Goal: Task Accomplishment & Management: Manage account settings

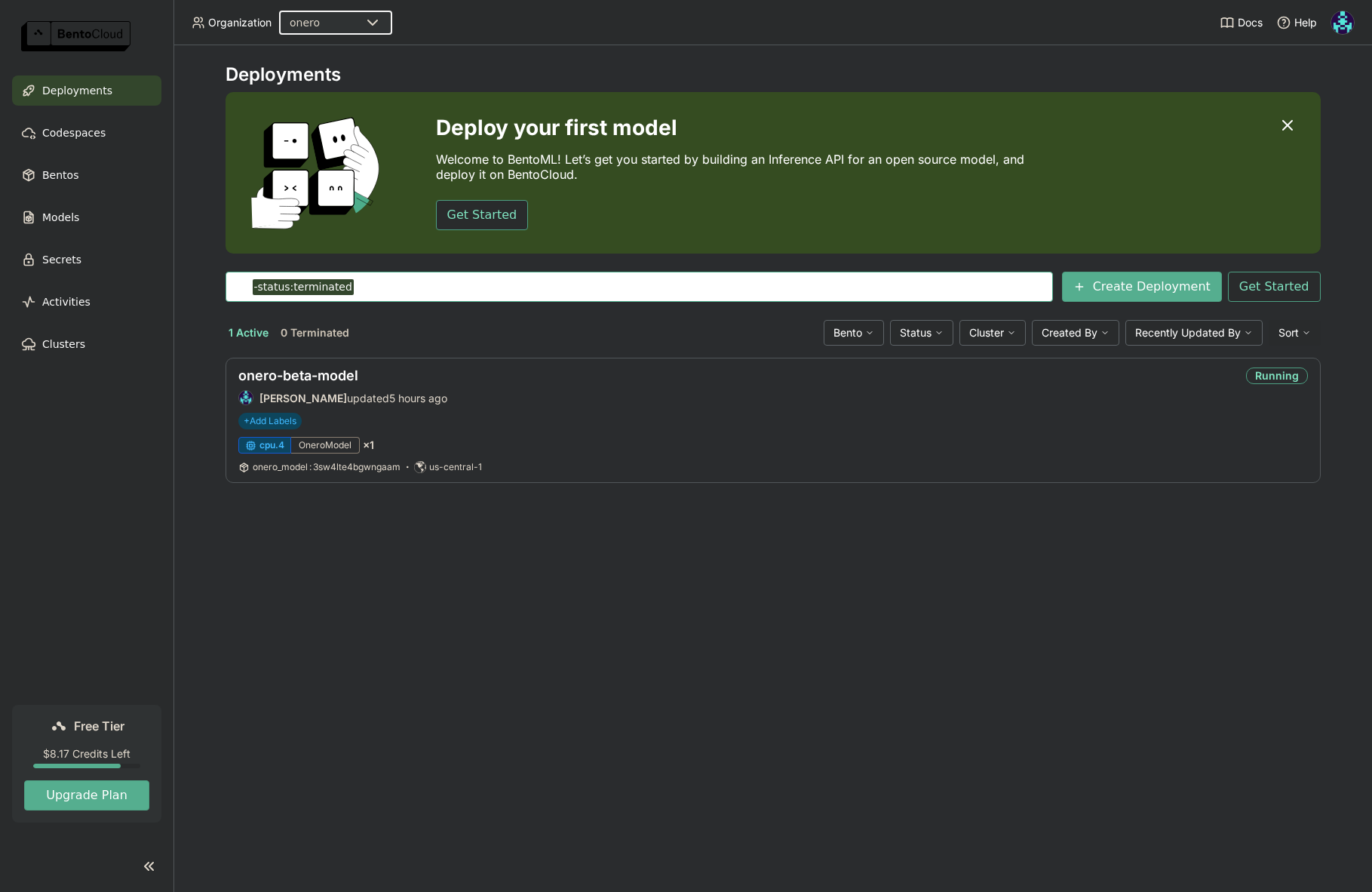
click at [1347, 18] on img at bounding box center [1343, 22] width 23 height 23
click at [1316, 77] on span "Billing" at bounding box center [1308, 78] width 28 height 13
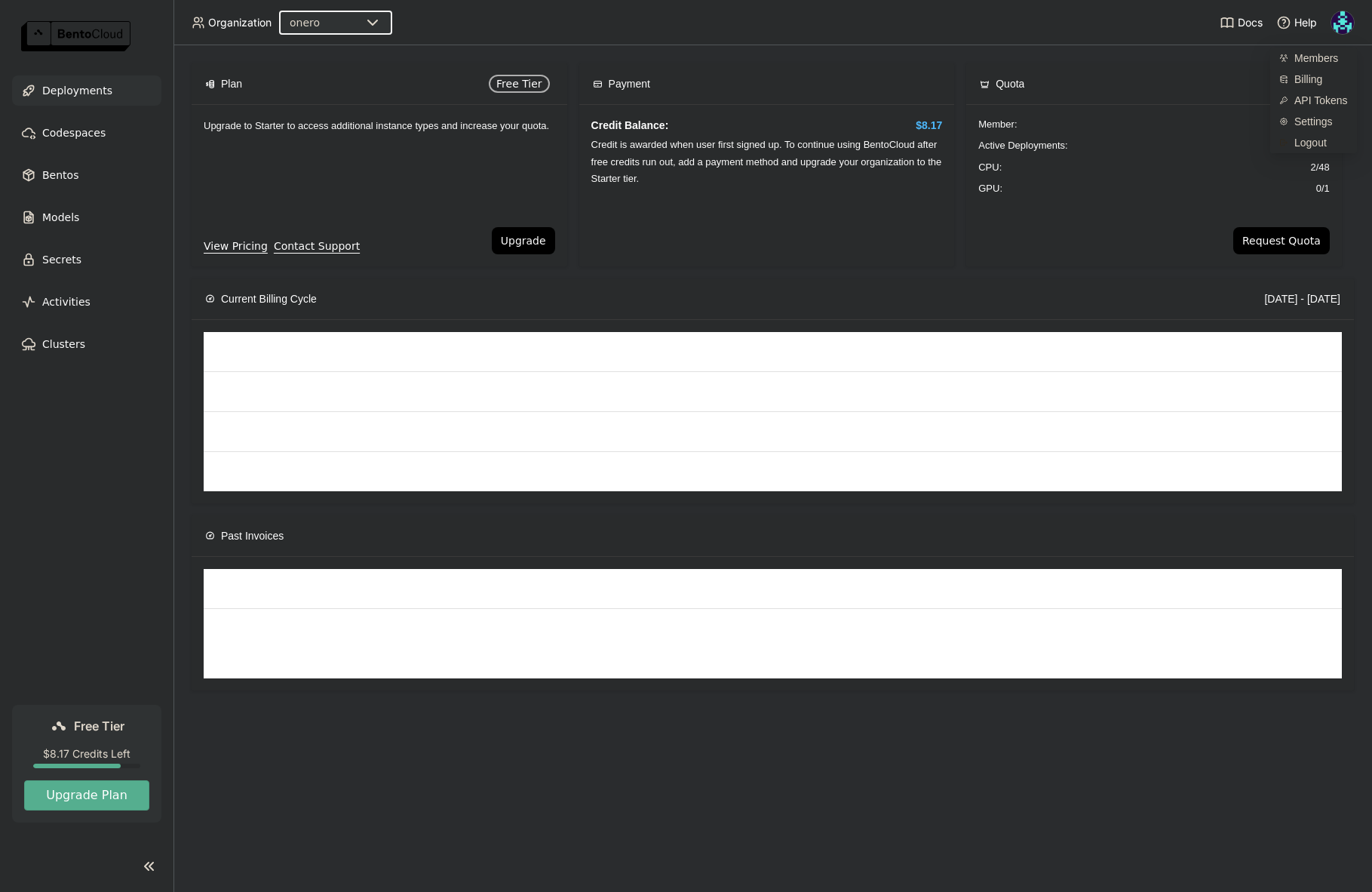
click at [93, 90] on span "Deployments" at bounding box center [77, 90] width 71 height 18
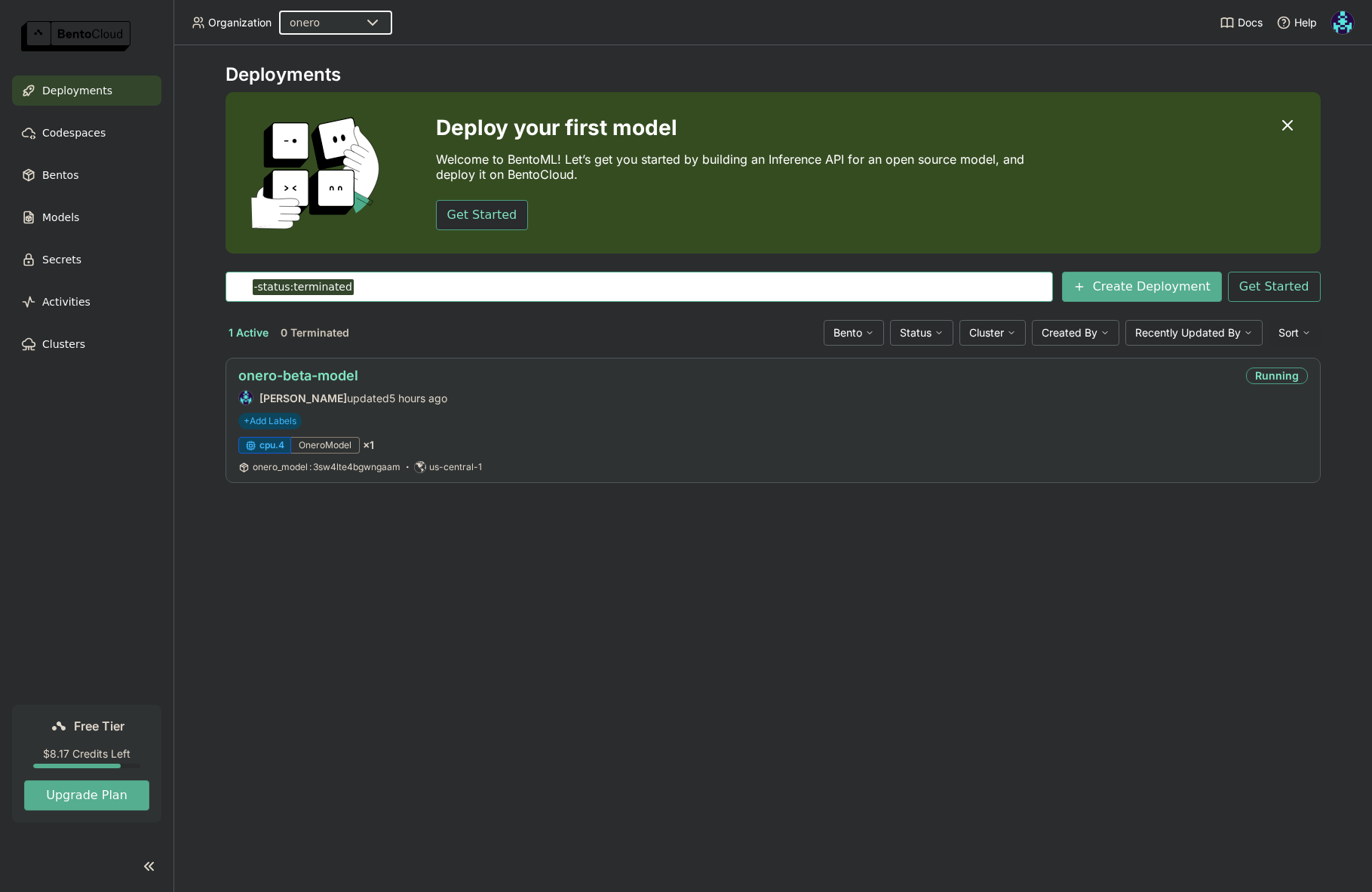
click at [333, 374] on link "onero-beta-model" at bounding box center [298, 376] width 120 height 16
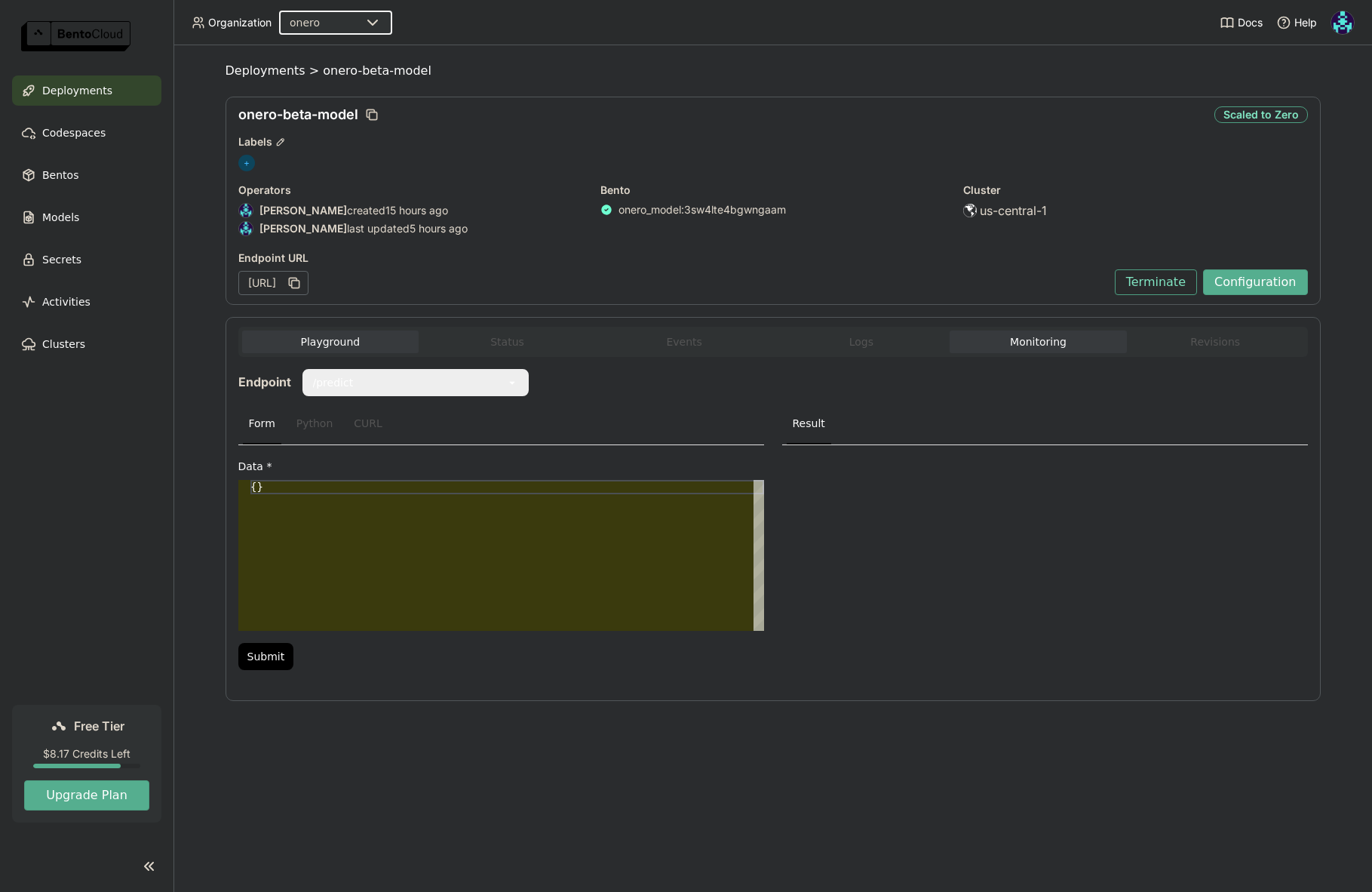
click at [1022, 340] on button "Monitoring" at bounding box center [1038, 342] width 178 height 23
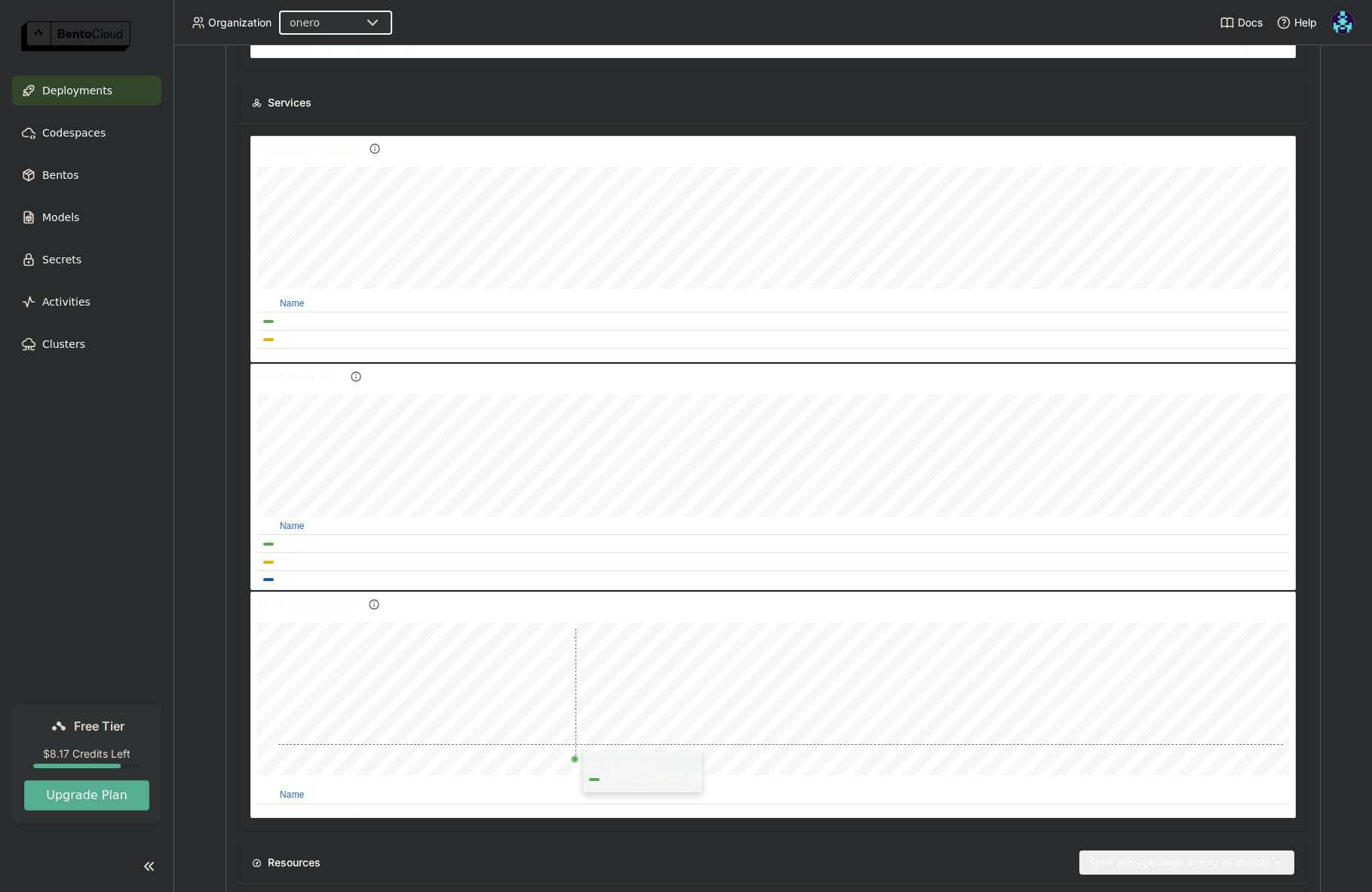
scroll to position [4, 0]
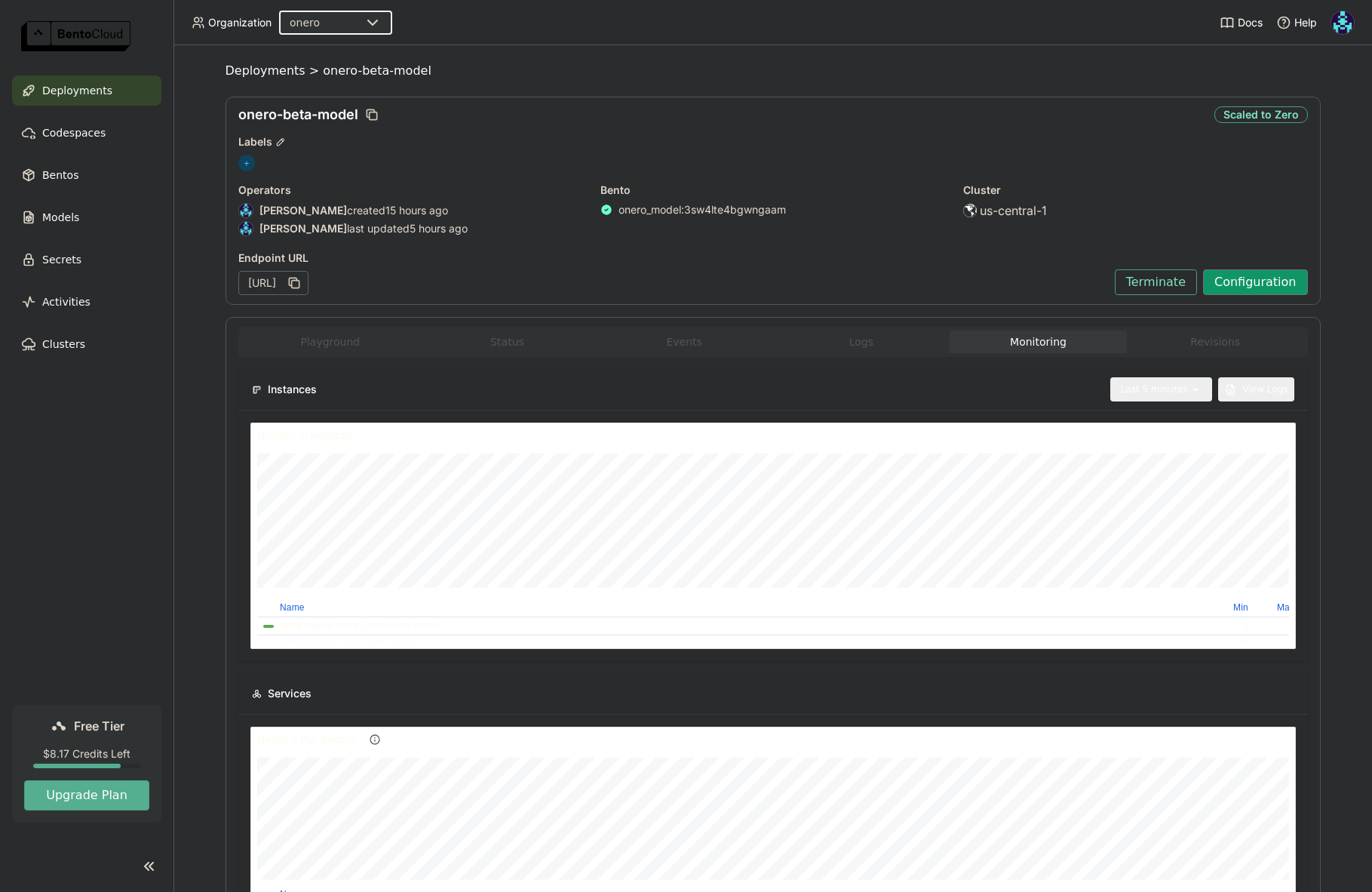
click at [1274, 292] on button "Configuration" at bounding box center [1255, 282] width 105 height 25
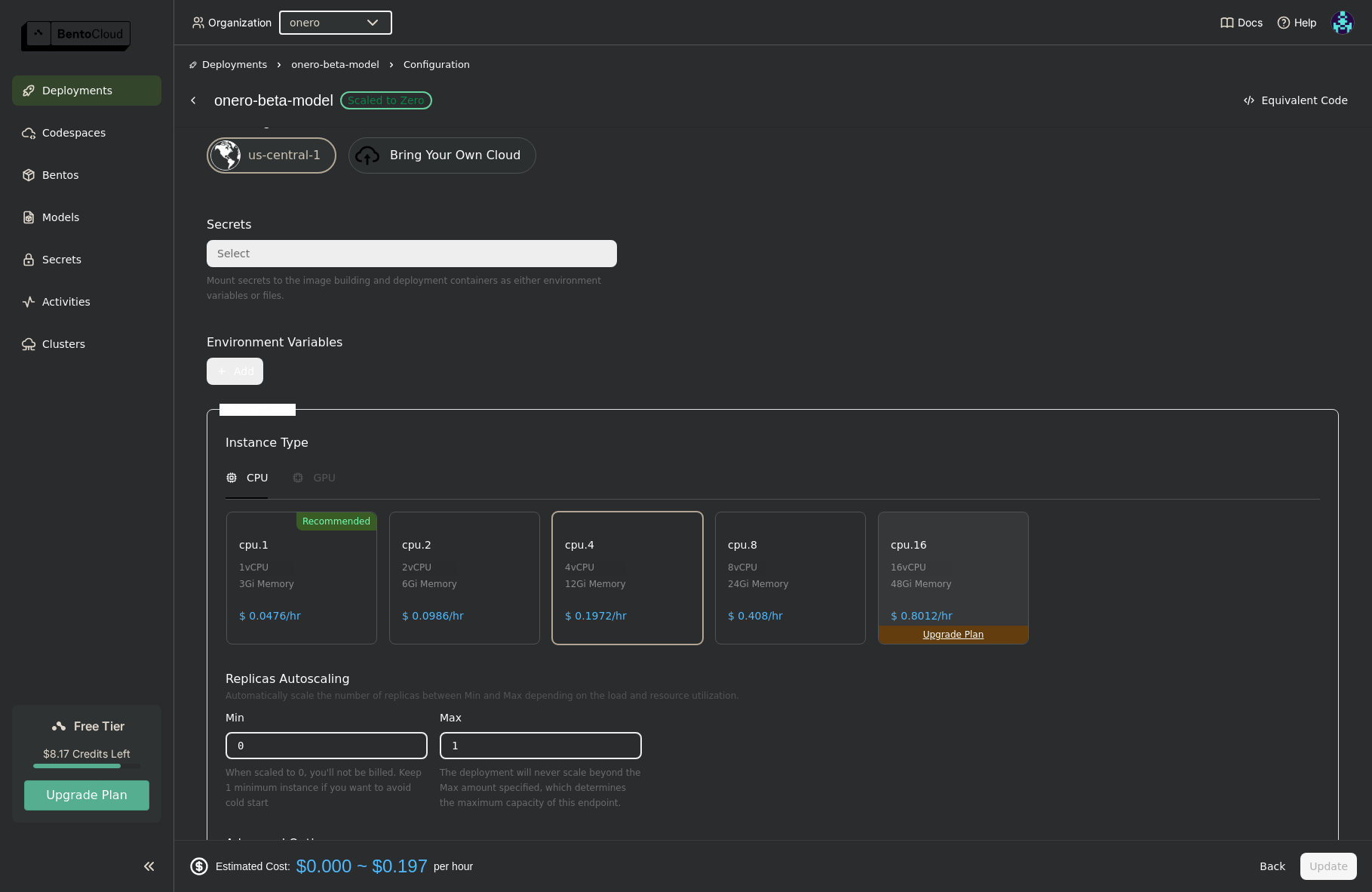
click at [289, 835] on div "Advanced Options" at bounding box center [281, 844] width 110 height 18
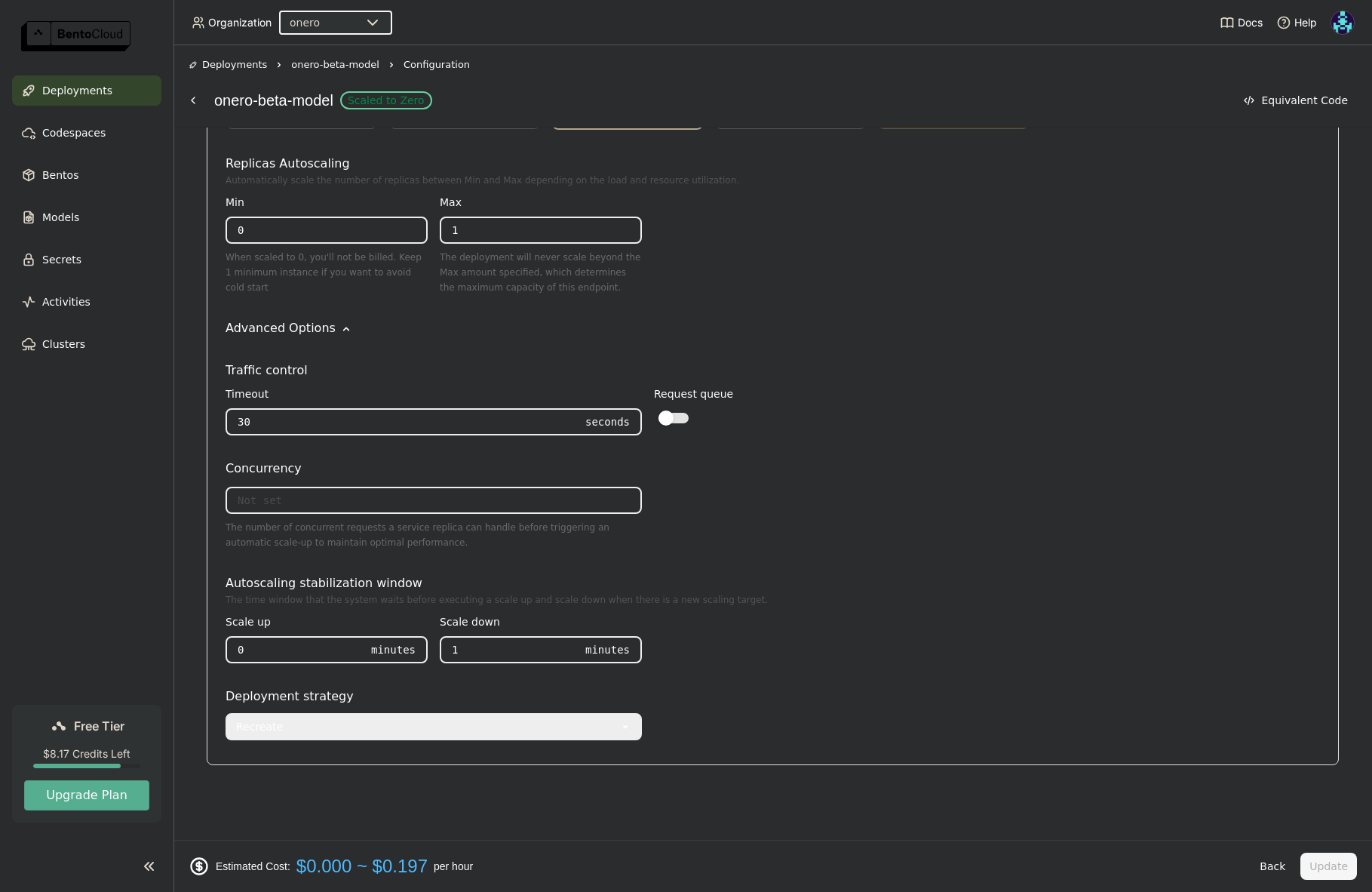
click at [509, 649] on input "1" at bounding box center [508, 649] width 133 height 24
drag, startPoint x: 512, startPoint y: 649, endPoint x: 437, endPoint y: 649, distance: 75.0
click at [437, 649] on div "Scale up 0 Minutes Scale down 1 Minutes" at bounding box center [434, 641] width 416 height 68
type input "3"
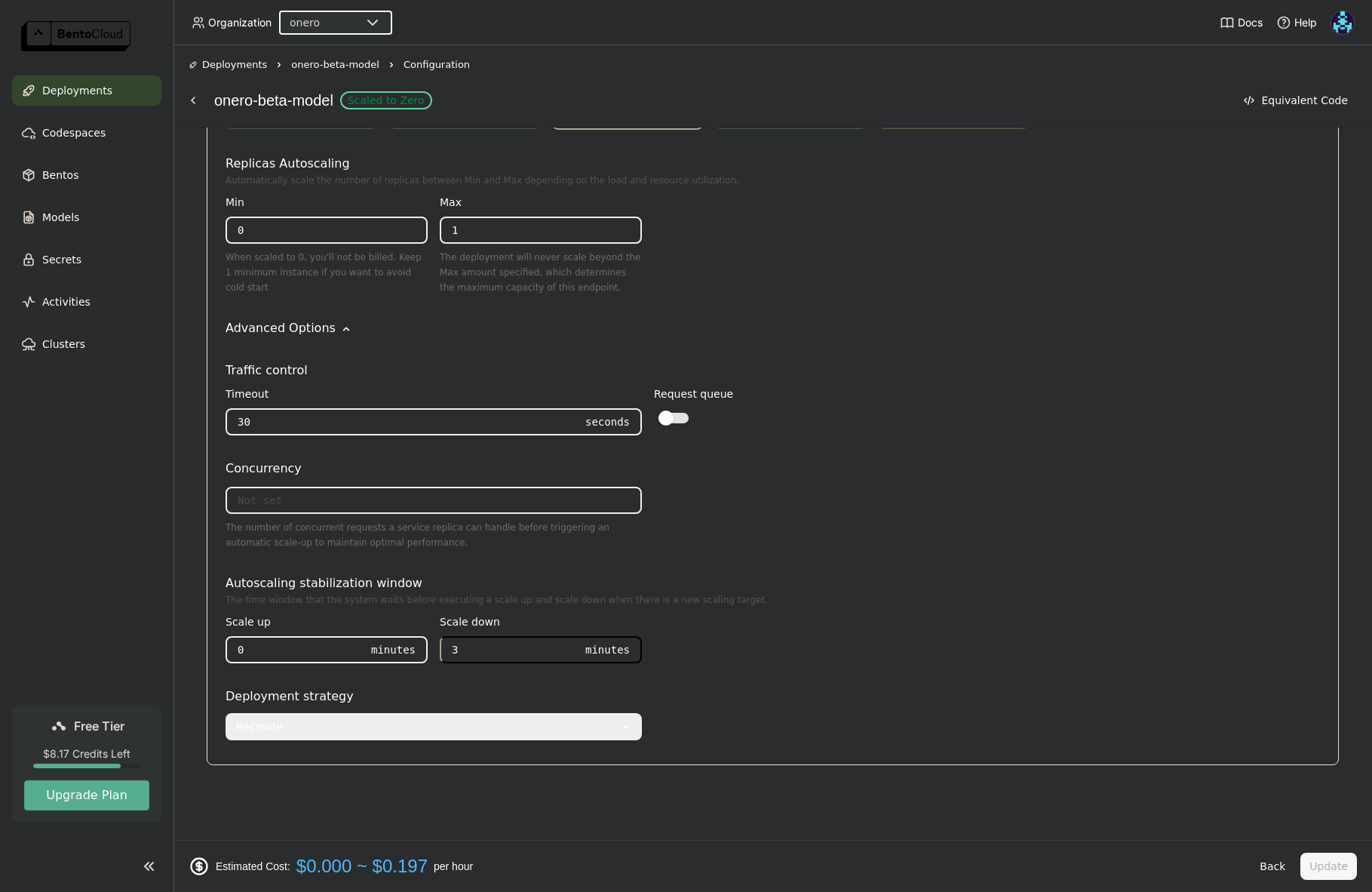
click at [310, 645] on input "0" at bounding box center [293, 649] width 133 height 24
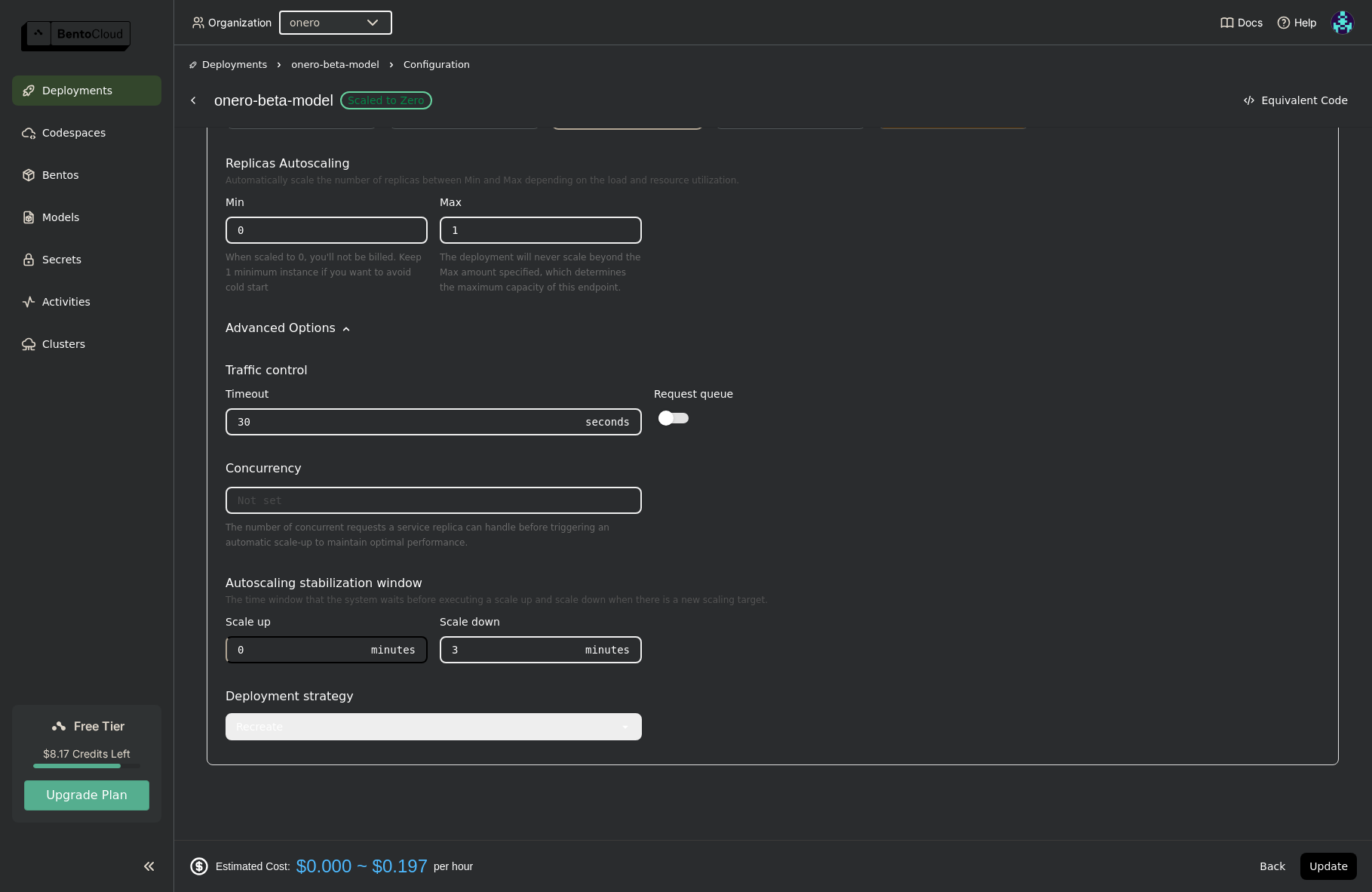
click at [797, 687] on div "Deployment strategy" at bounding box center [773, 696] width 1095 height 18
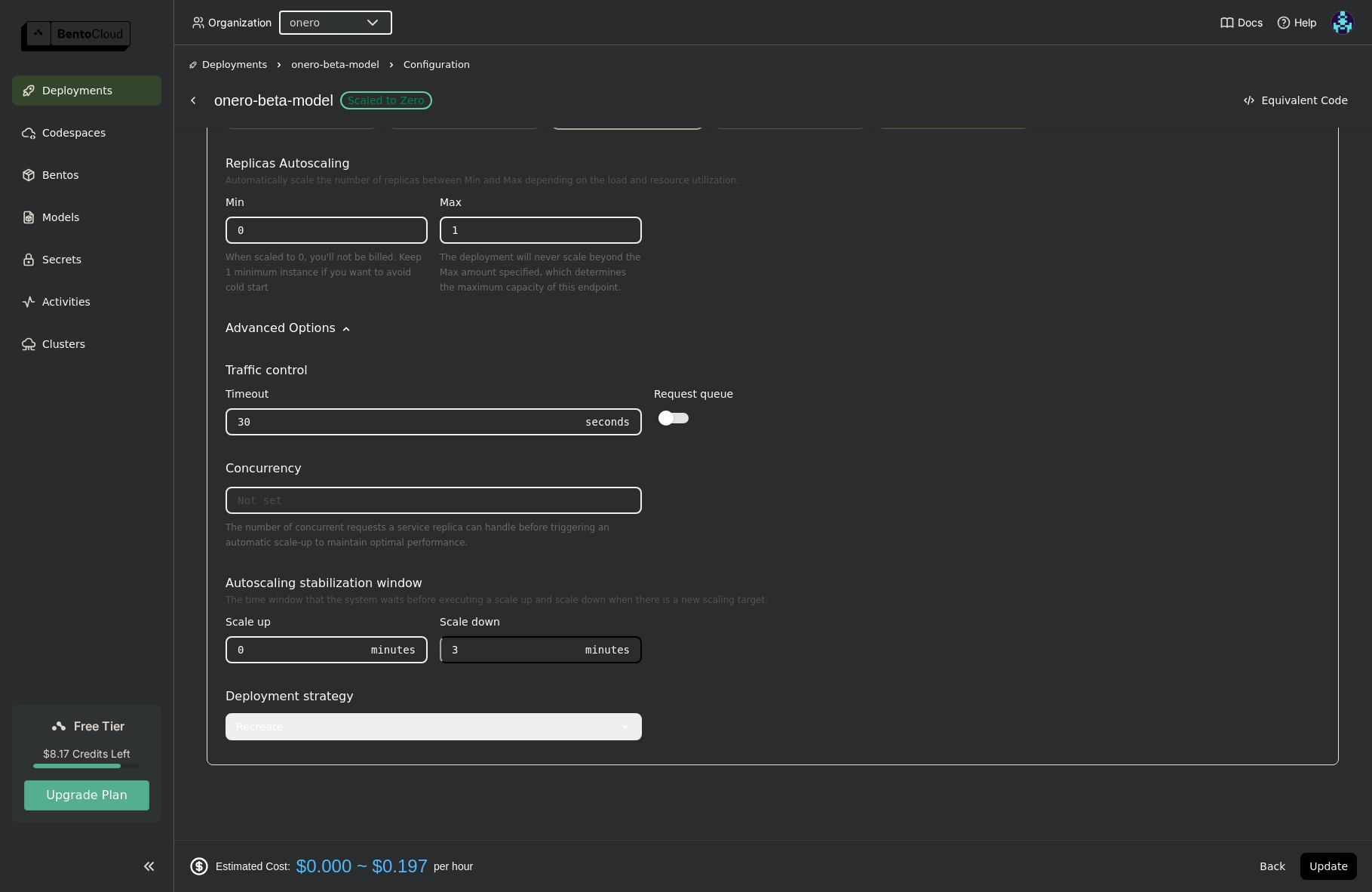
drag, startPoint x: 513, startPoint y: 655, endPoint x: 418, endPoint y: 647, distance: 95.3
click at [418, 647] on div "Scale up 0 Minutes Scale down 3 Minutes" at bounding box center [434, 641] width 416 height 68
drag, startPoint x: 489, startPoint y: 652, endPoint x: 445, endPoint y: 649, distance: 44.1
click at [445, 649] on input "0" at bounding box center [508, 649] width 133 height 24
type input "3"
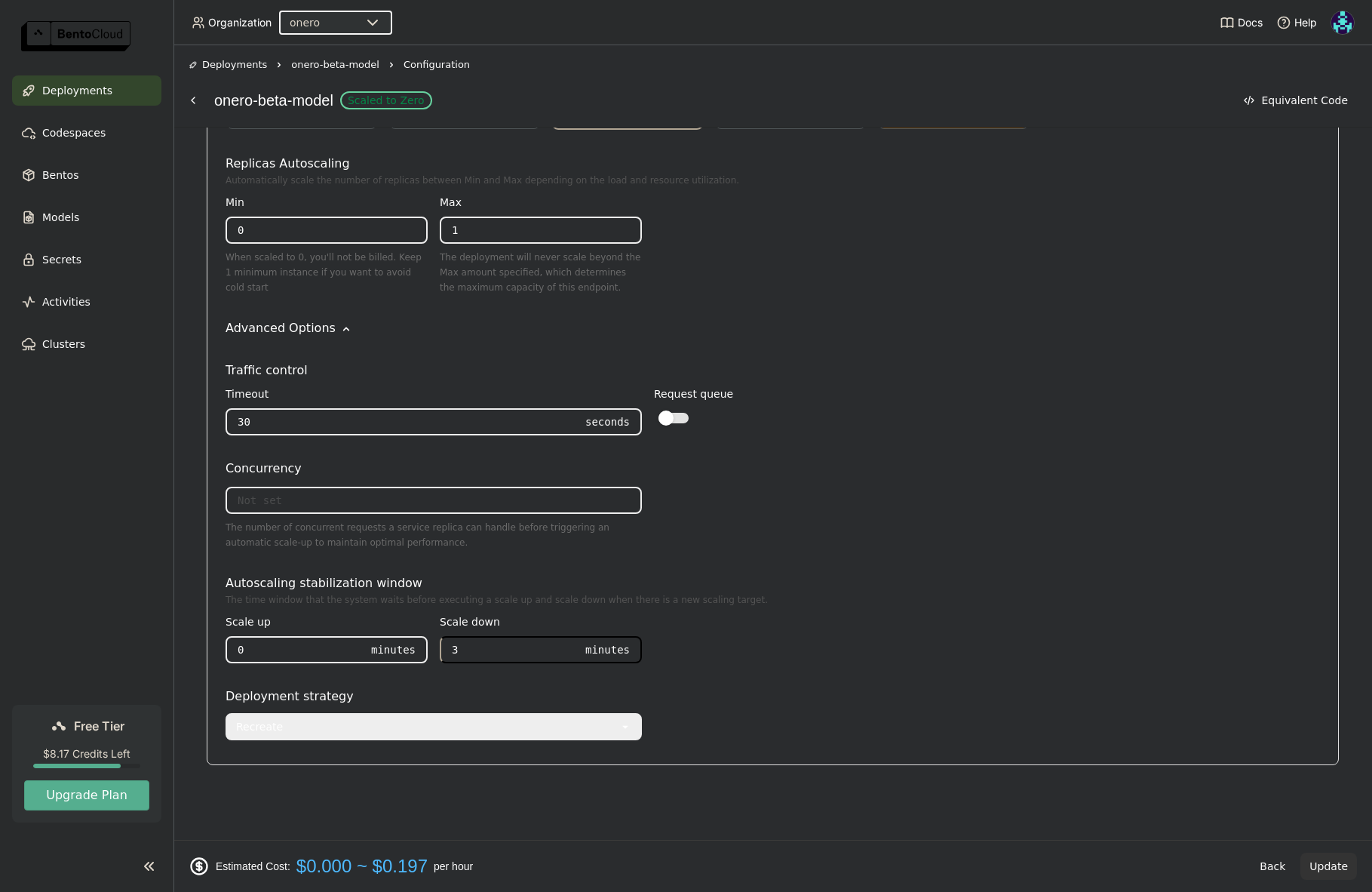
click at [1335, 869] on button "Update" at bounding box center [1328, 867] width 56 height 27
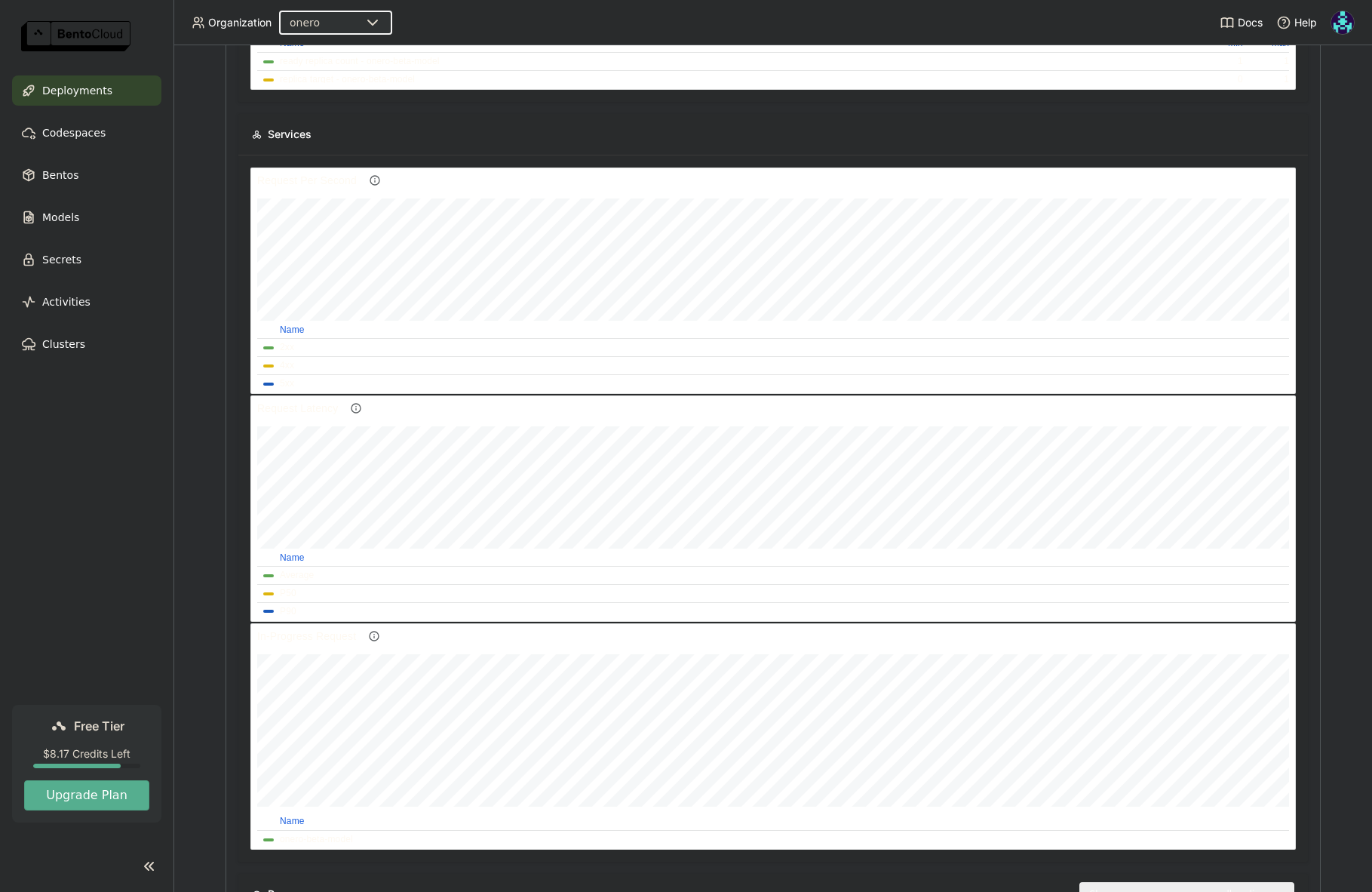
scroll to position [455, 0]
